Goal: Obtain resource: Download file/media

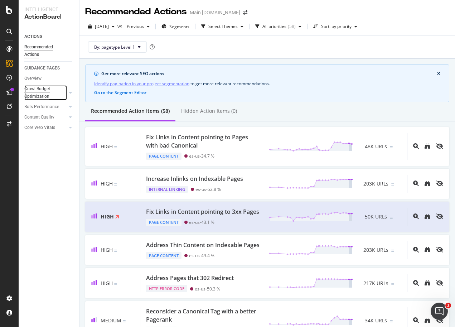
click at [41, 88] on div "Crawl Budget Optimization" at bounding box center [43, 92] width 38 height 15
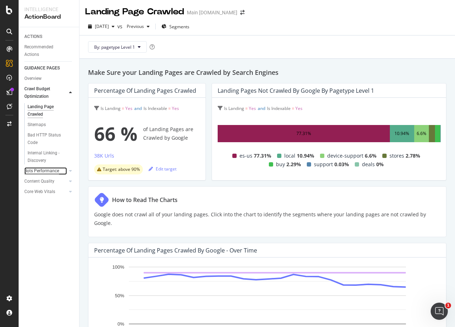
click at [40, 171] on div "Bots Performance" at bounding box center [41, 171] width 35 height 8
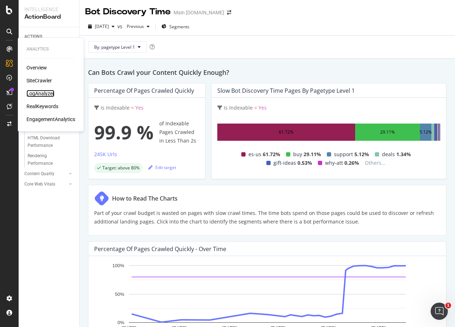
click at [38, 93] on div "LogAnalyzer" at bounding box center [40, 93] width 28 height 7
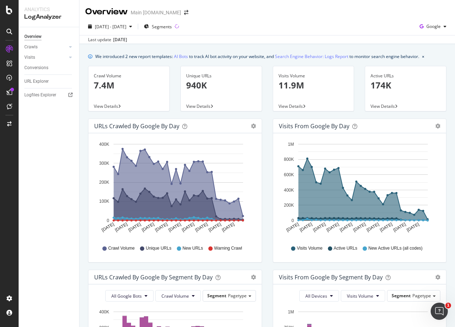
click at [191, 104] on span "View Details" at bounding box center [198, 106] width 24 height 6
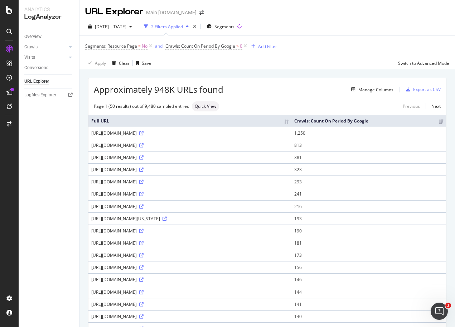
drag, startPoint x: 134, startPoint y: 139, endPoint x: 91, endPoint y: 141, distance: 43.0
click at [91, 139] on td "[URL][DOMAIN_NAME]" at bounding box center [189, 133] width 203 height 12
copy div "[URL][DOMAIN_NAME]"
click at [261, 48] on div "Add Filter" at bounding box center [267, 46] width 19 height 6
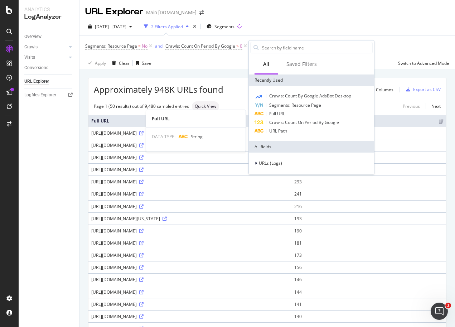
click at [283, 113] on span "Full URL" at bounding box center [277, 114] width 16 height 6
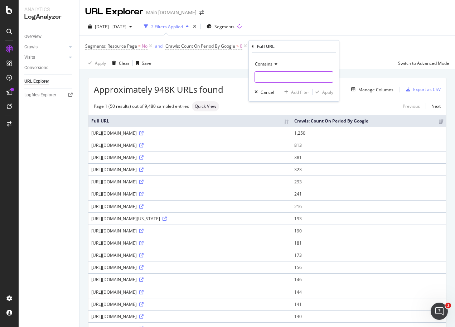
click at [270, 77] on input "text" at bounding box center [294, 76] width 78 height 11
paste input "[URL][DOMAIN_NAME]"
type input "[URL][DOMAIN_NAME]"
click at [269, 67] on span "Contains" at bounding box center [264, 64] width 18 height 6
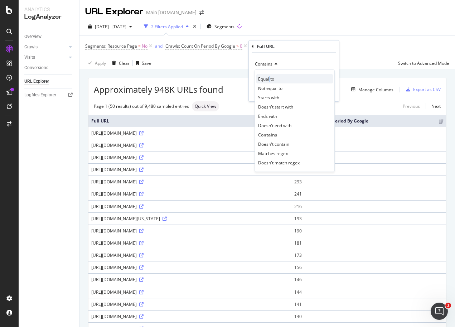
click at [269, 80] on span "Equal to" at bounding box center [266, 79] width 16 height 6
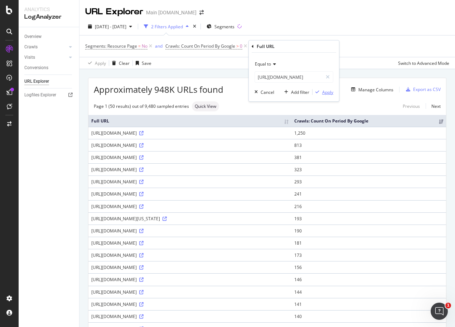
click at [320, 91] on div "button" at bounding box center [317, 92] width 10 height 4
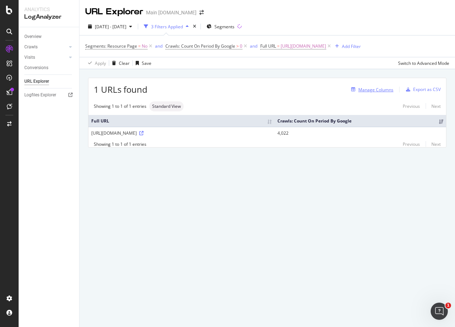
click at [373, 88] on div "Manage Columns" at bounding box center [375, 90] width 35 height 6
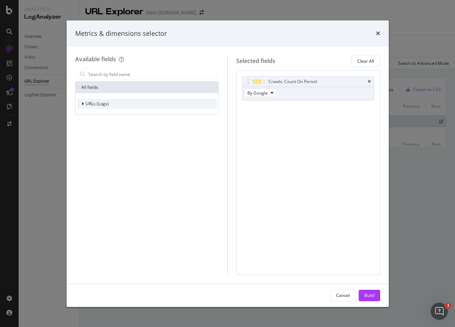
click at [80, 104] on div "URLs (Logs)" at bounding box center [93, 103] width 32 height 7
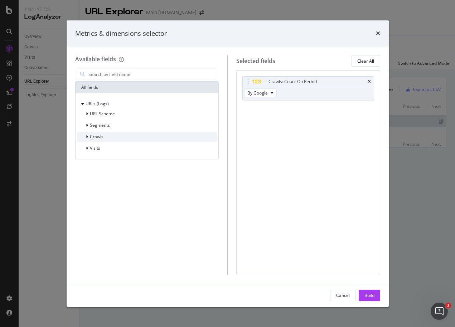
click at [86, 138] on icon "modal" at bounding box center [87, 137] width 2 height 4
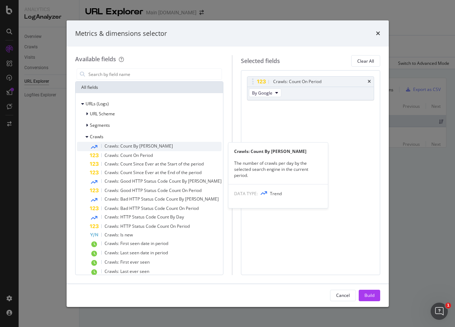
click at [129, 146] on span "Crawls: Count By [PERSON_NAME]" at bounding box center [138, 146] width 68 height 6
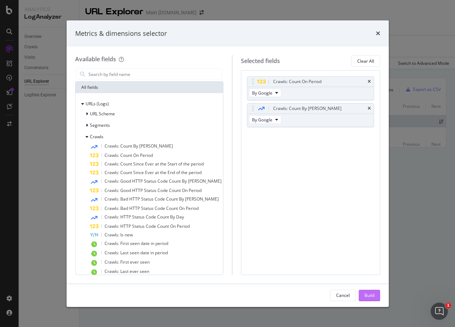
click at [366, 296] on div "Build" at bounding box center [369, 295] width 10 height 6
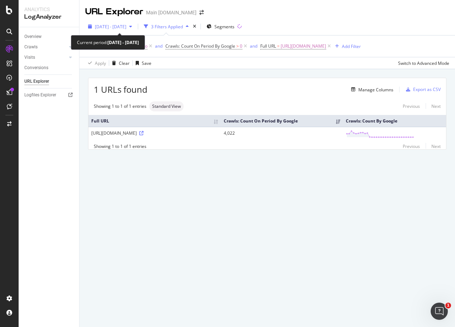
click at [123, 28] on span "[DATE] - [DATE]" at bounding box center [110, 27] width 31 height 6
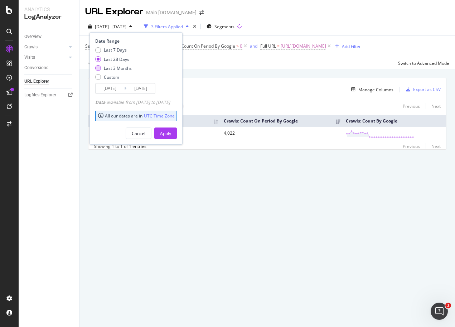
click at [98, 67] on div "Last 3 Months" at bounding box center [98, 68] width 6 height 6
type input "[DATE]"
click at [171, 133] on div "Apply" at bounding box center [165, 133] width 11 height 6
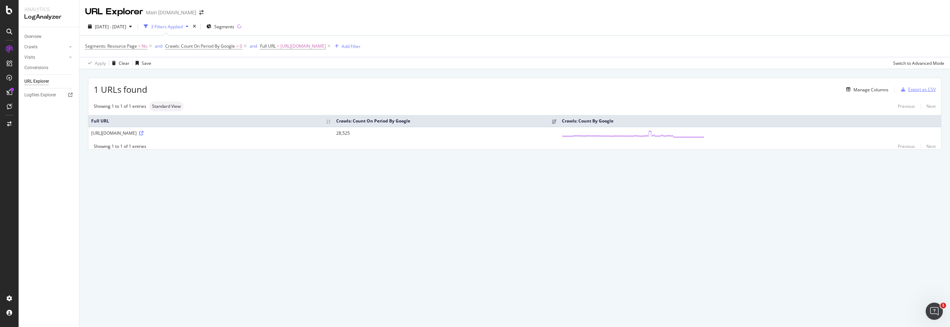
click at [454, 88] on div "Export as CSV" at bounding box center [922, 89] width 28 height 6
click at [454, 91] on div "Export as CSV" at bounding box center [922, 89] width 28 height 6
click at [454, 166] on div "1 URLs found Manage Columns Export as CSV Showing 1 to 1 of 1 entries Standard …" at bounding box center [514, 122] width 871 height 106
